Goal: Navigation & Orientation: Find specific page/section

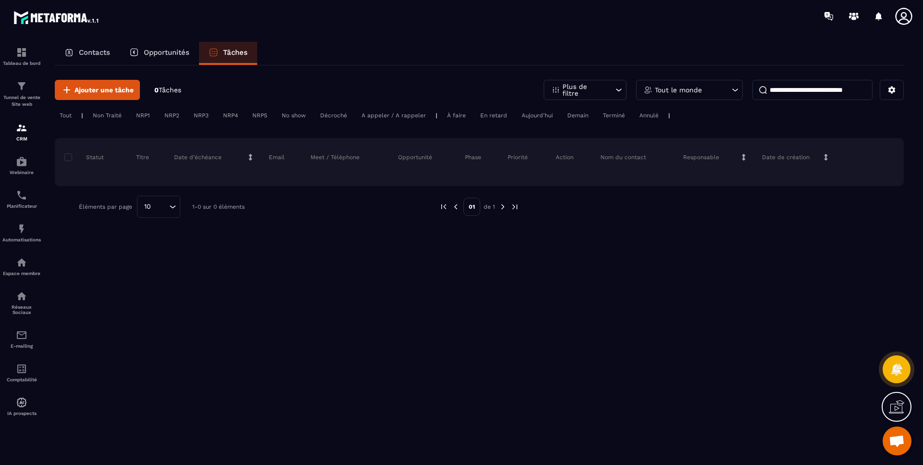
click at [101, 50] on p "Contacts" at bounding box center [94, 52] width 31 height 9
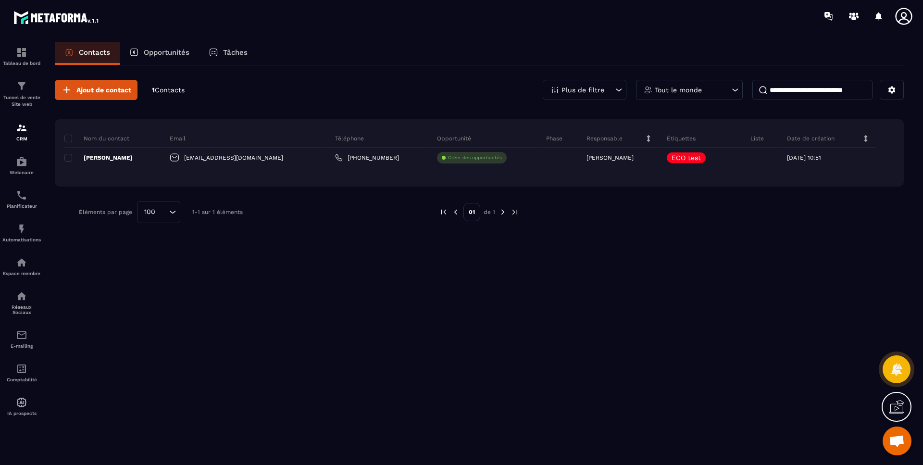
click at [749, 164] on div at bounding box center [762, 157] width 37 height 19
click at [0, 0] on icon at bounding box center [0, 0] width 0 height 0
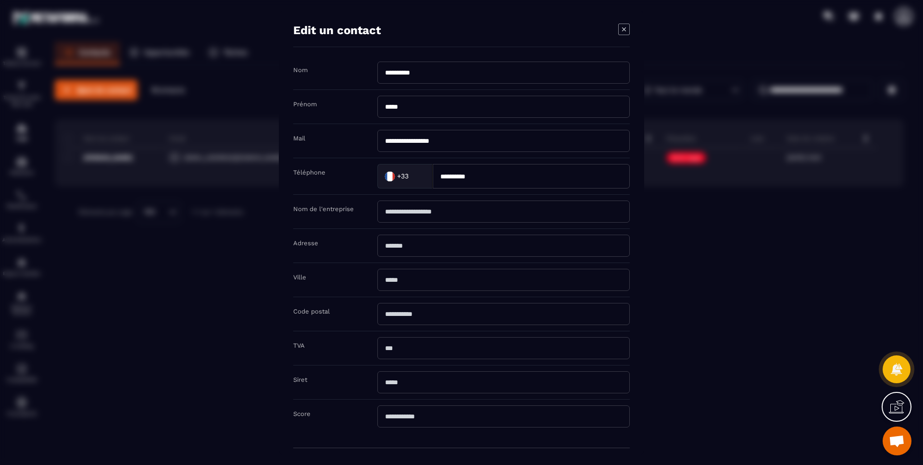
click at [623, 30] on icon "Modal window" at bounding box center [624, 29] width 4 height 4
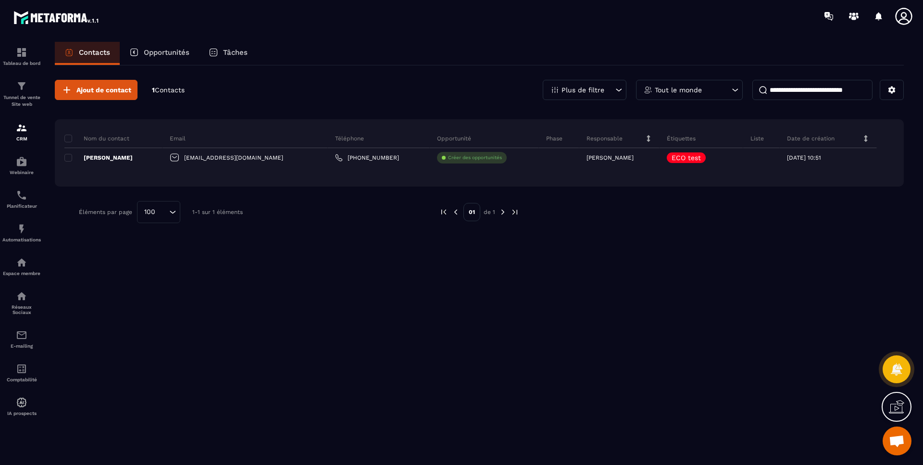
click at [161, 56] on p "Opportunités" at bounding box center [167, 52] width 46 height 9
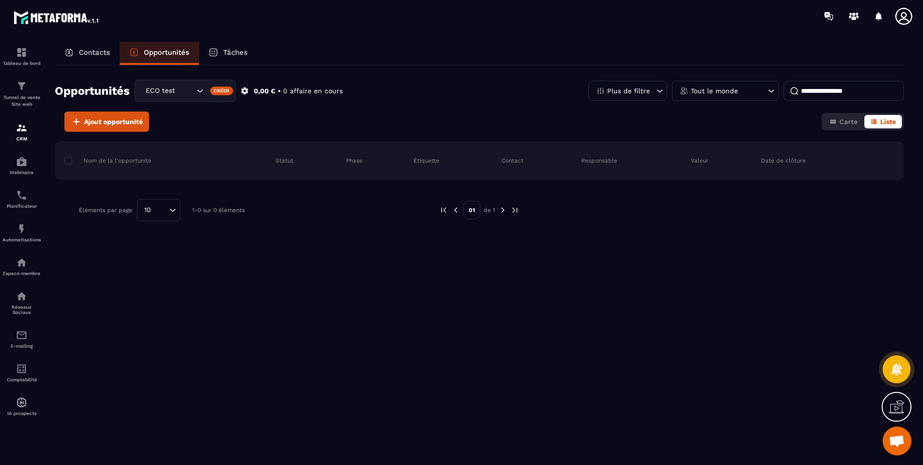
click at [201, 94] on icon "Search for option" at bounding box center [200, 91] width 10 height 10
click at [168, 109] on p "ECO test" at bounding box center [185, 111] width 81 height 10
click at [251, 50] on div "Tâches" at bounding box center [228, 53] width 58 height 23
